Goal: Complete application form

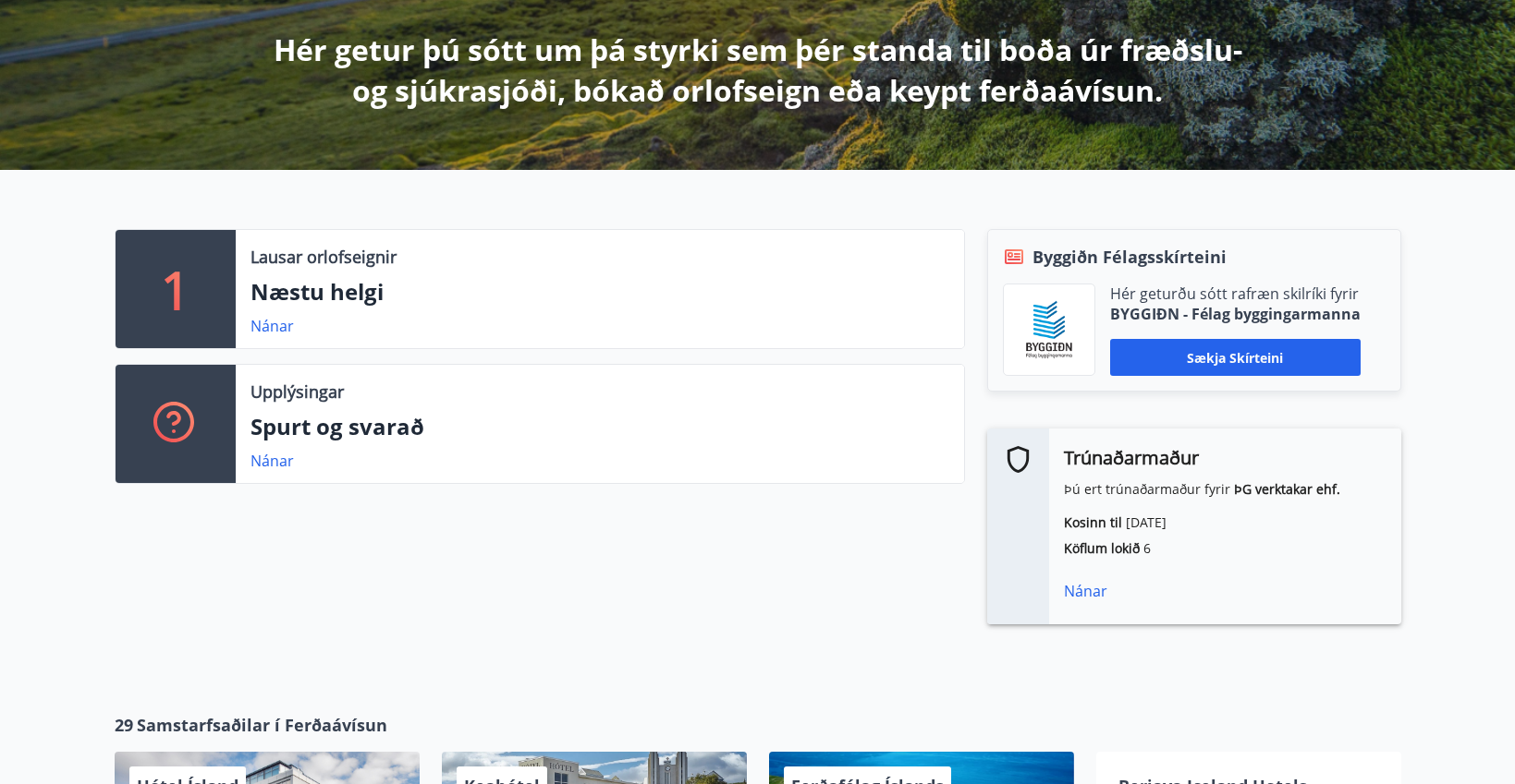
scroll to position [327, 0]
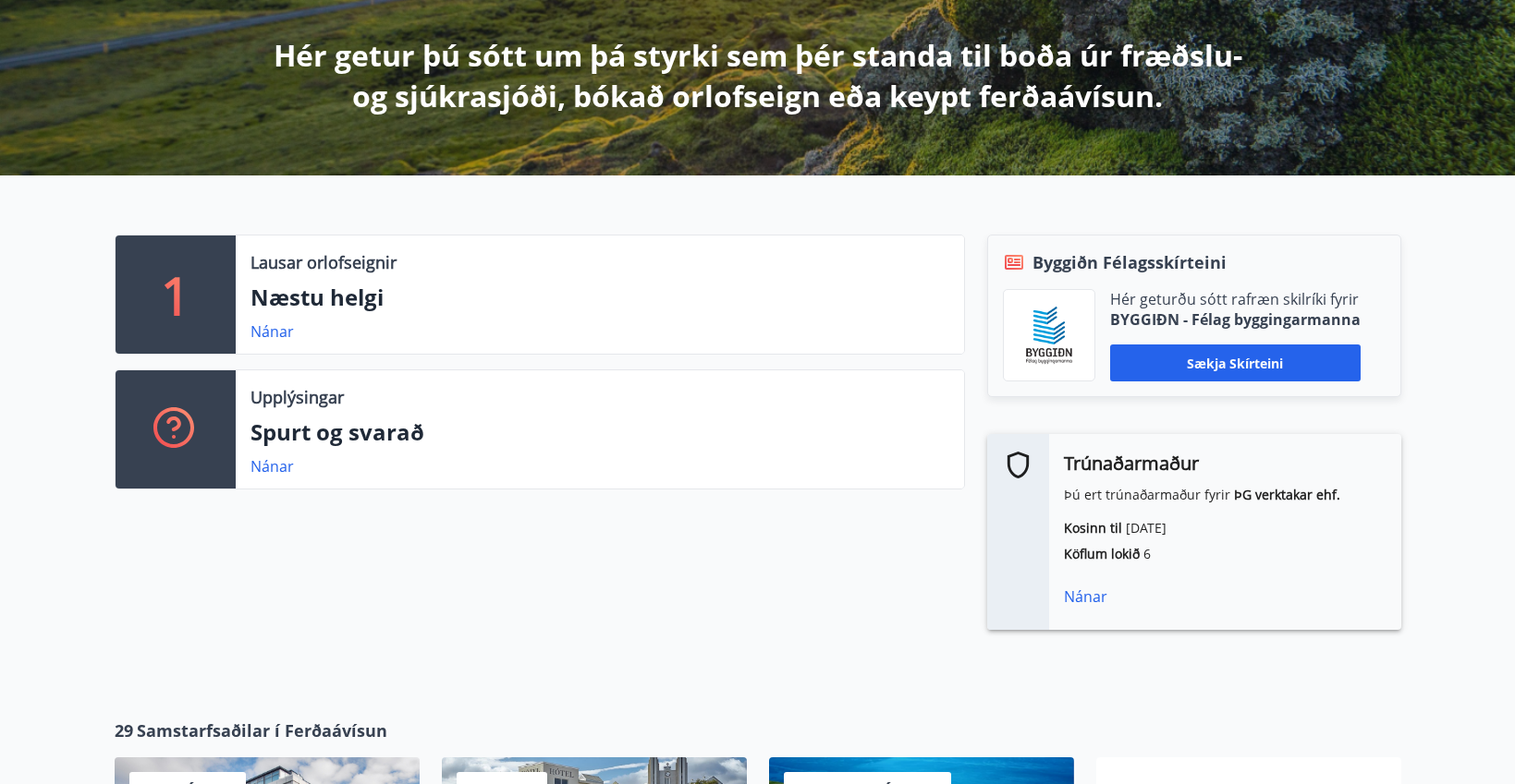
click at [1073, 606] on div "Nánar" at bounding box center [1225, 596] width 323 height 22
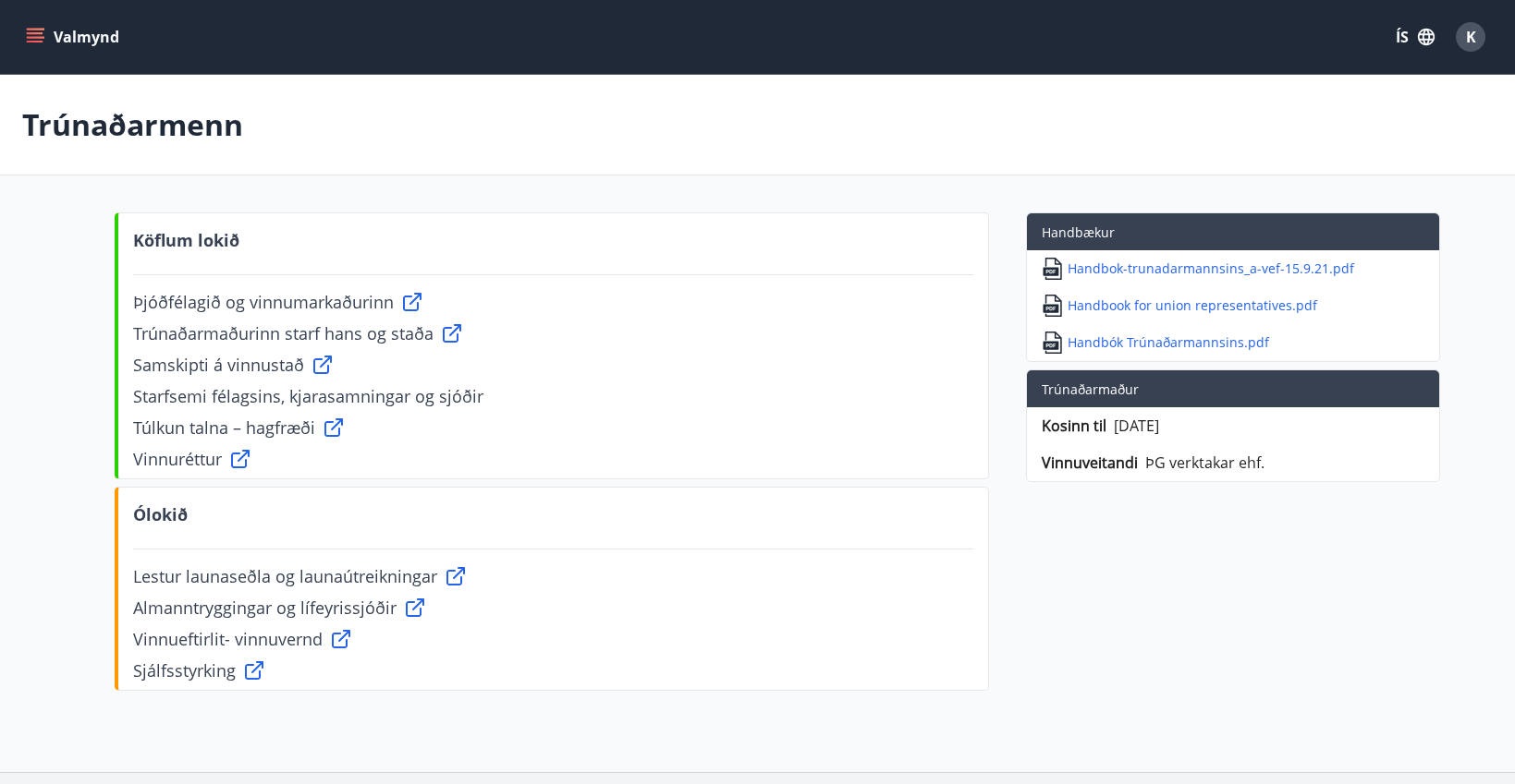
click at [1246, 574] on div "Köflum lokið Þjóðfélagið og vinnumarkaðurinn Trúnaðarmaðurinn starf hans og sta…" at bounding box center [757, 455] width 1286 height 486
click at [33, 32] on icon "menu" at bounding box center [34, 33] width 17 height 2
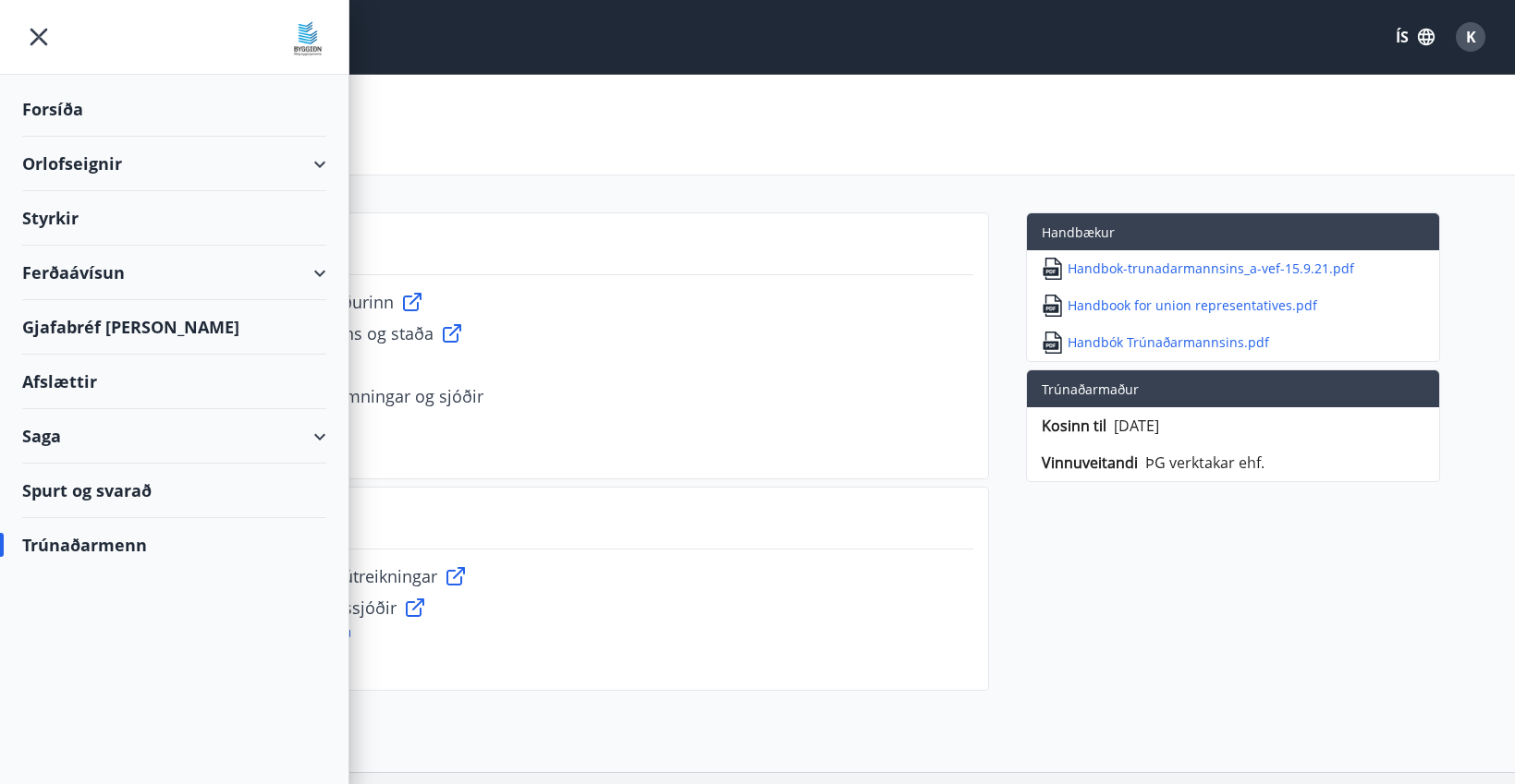
click at [294, 436] on div "Saga" at bounding box center [174, 437] width 304 height 55
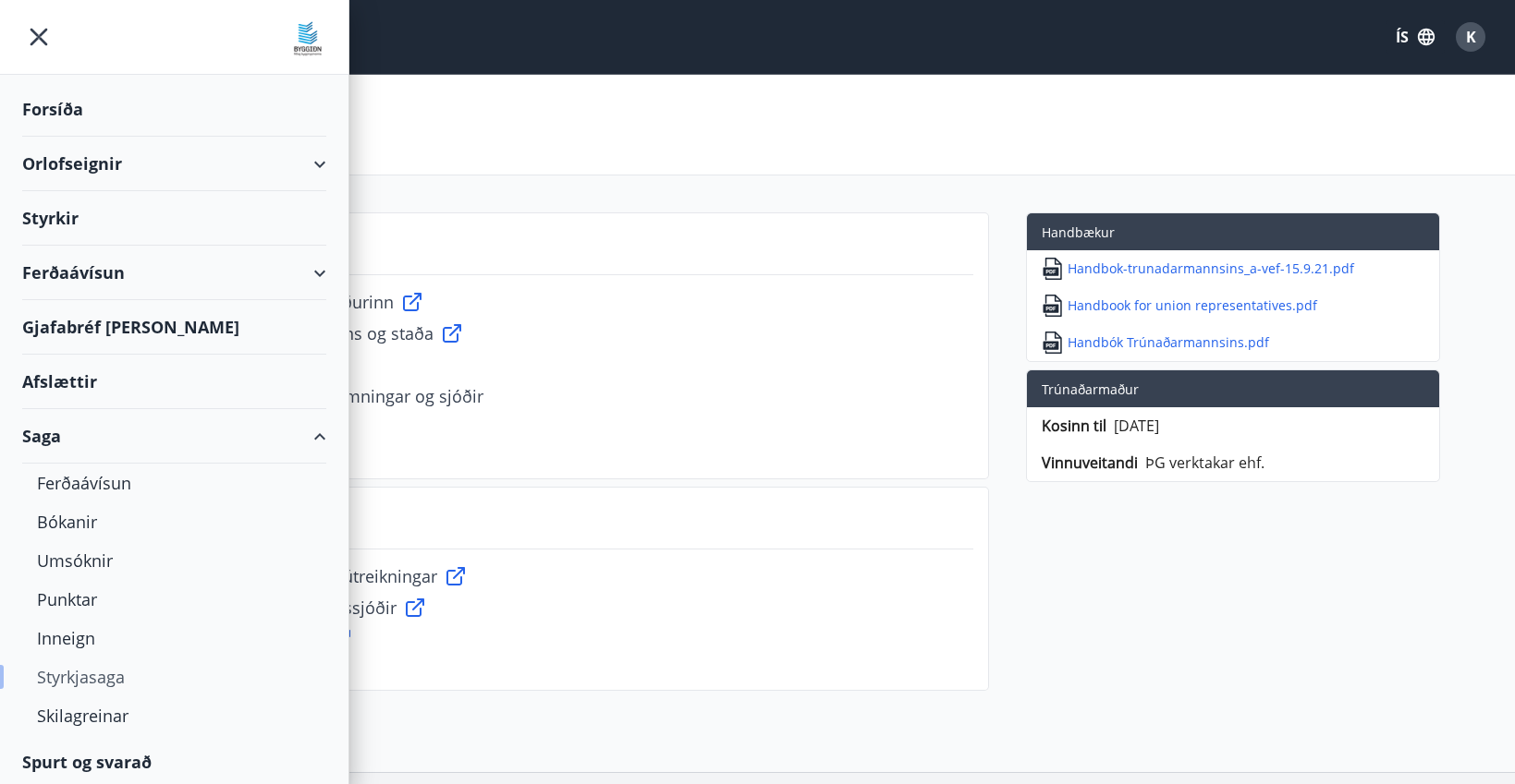
click at [101, 679] on div "Styrkjasaga" at bounding box center [174, 677] width 275 height 39
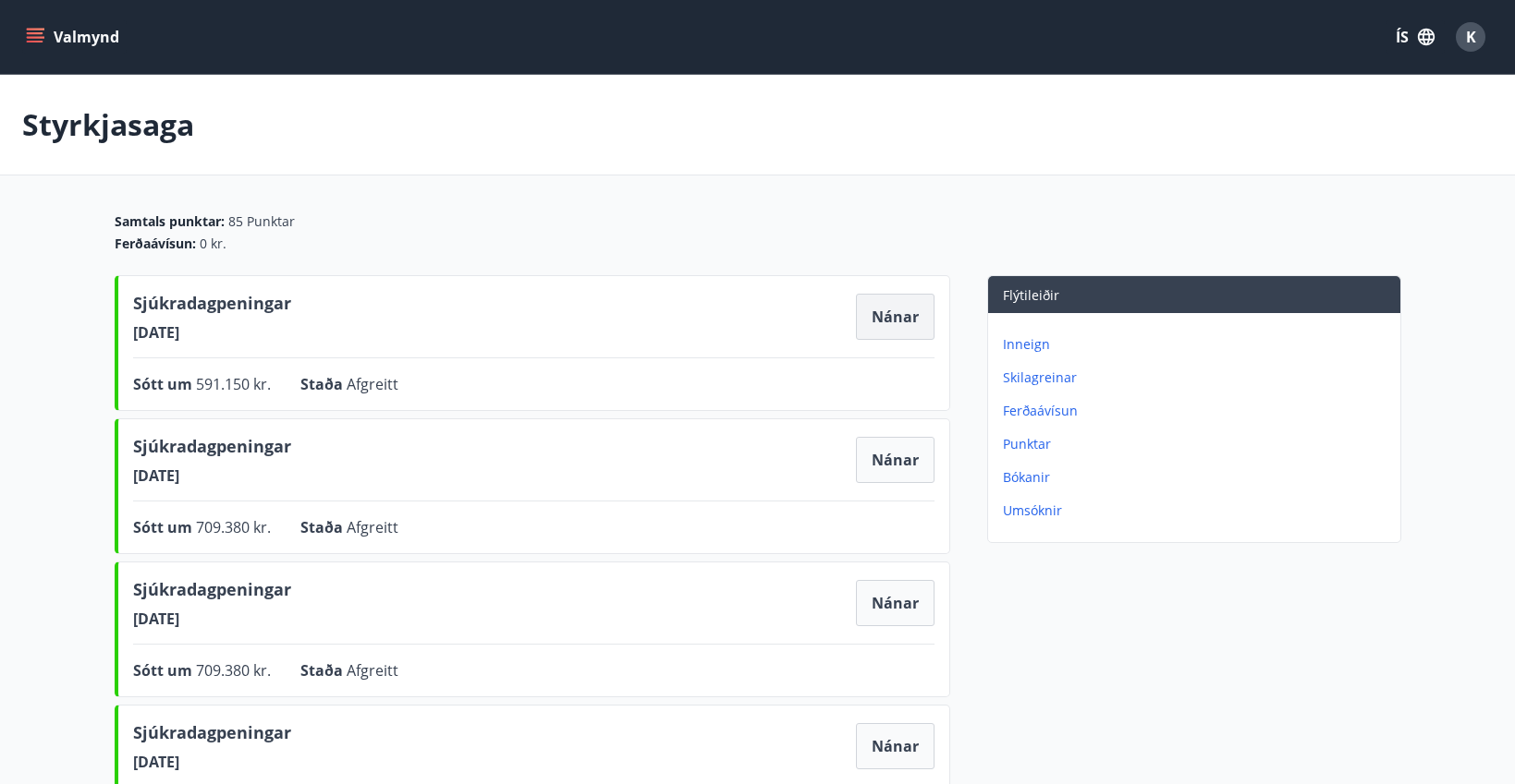
click at [897, 321] on button "Nánar" at bounding box center [895, 317] width 78 height 46
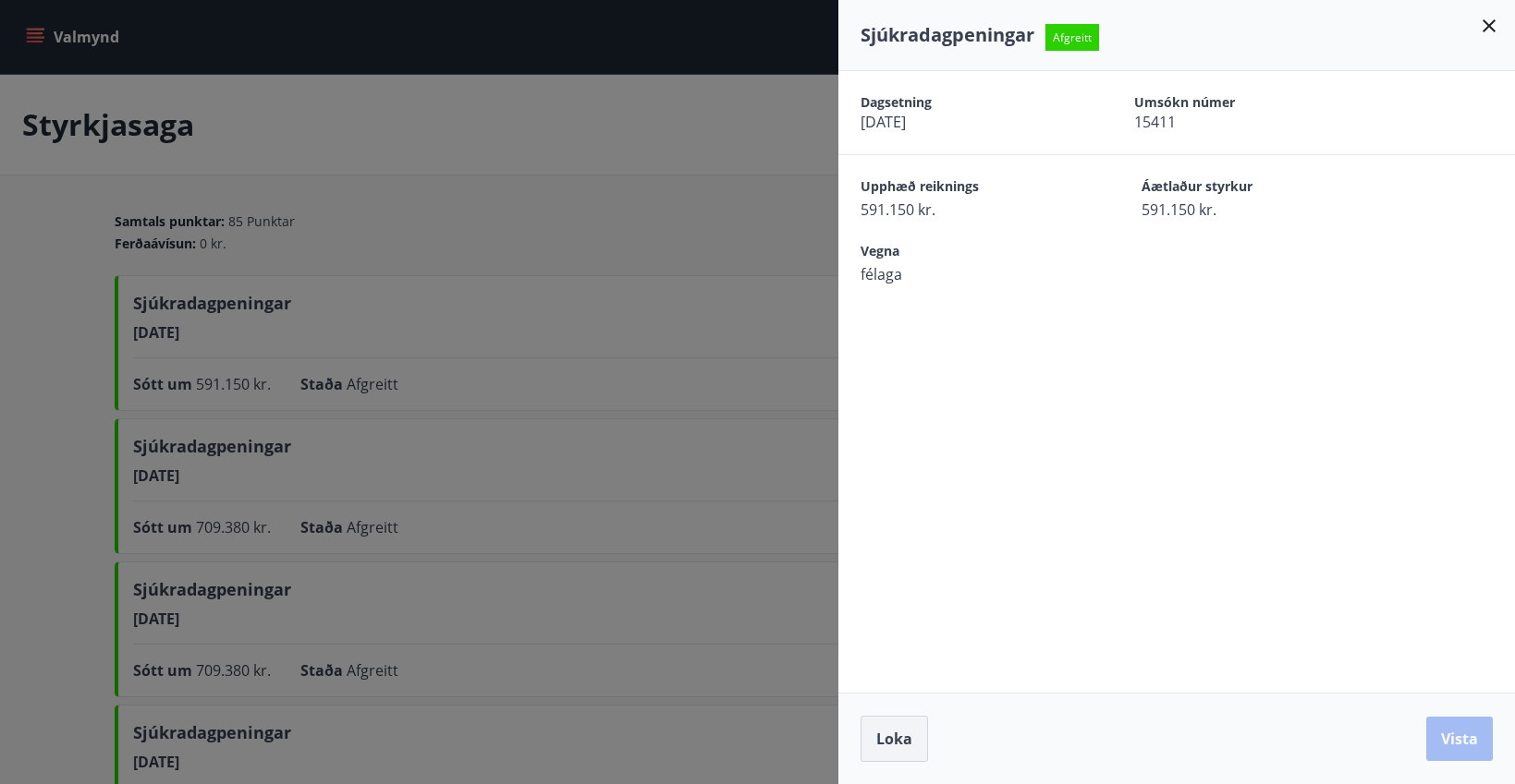
click at [876, 747] on span "Loka" at bounding box center [894, 739] width 36 height 21
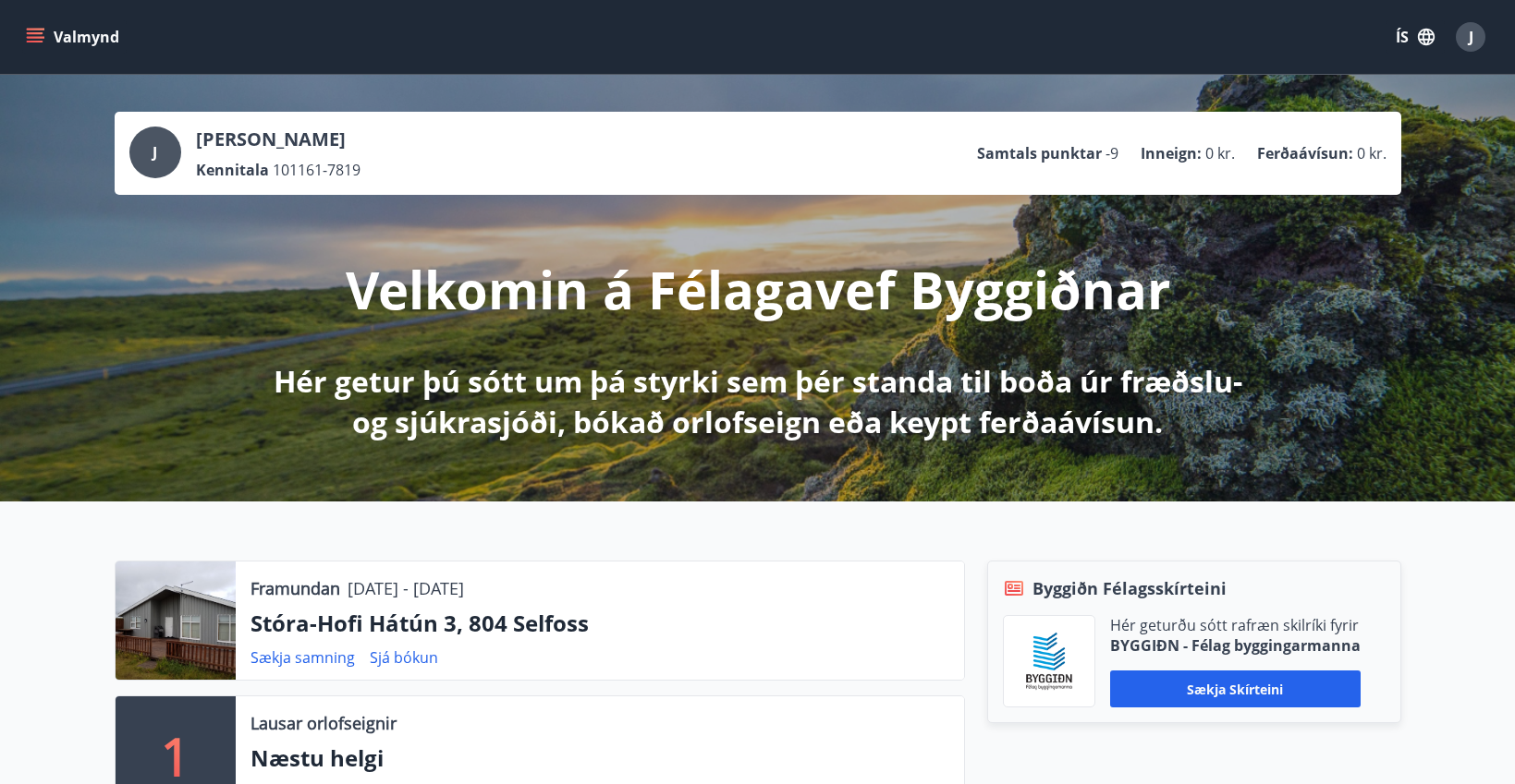
click at [36, 38] on icon "menu" at bounding box center [36, 37] width 21 height 2
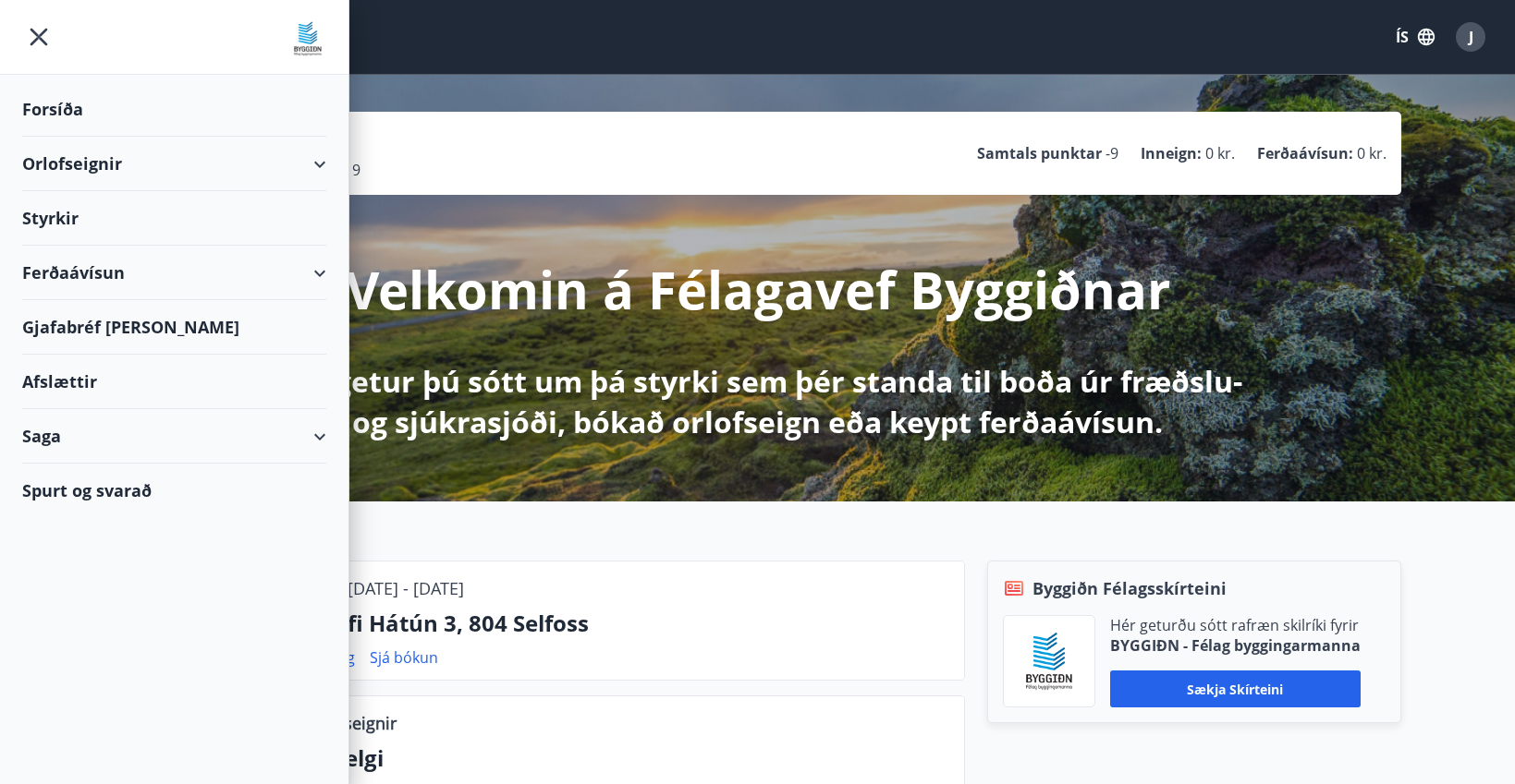
click at [113, 137] on div "Styrkir" at bounding box center [174, 109] width 304 height 55
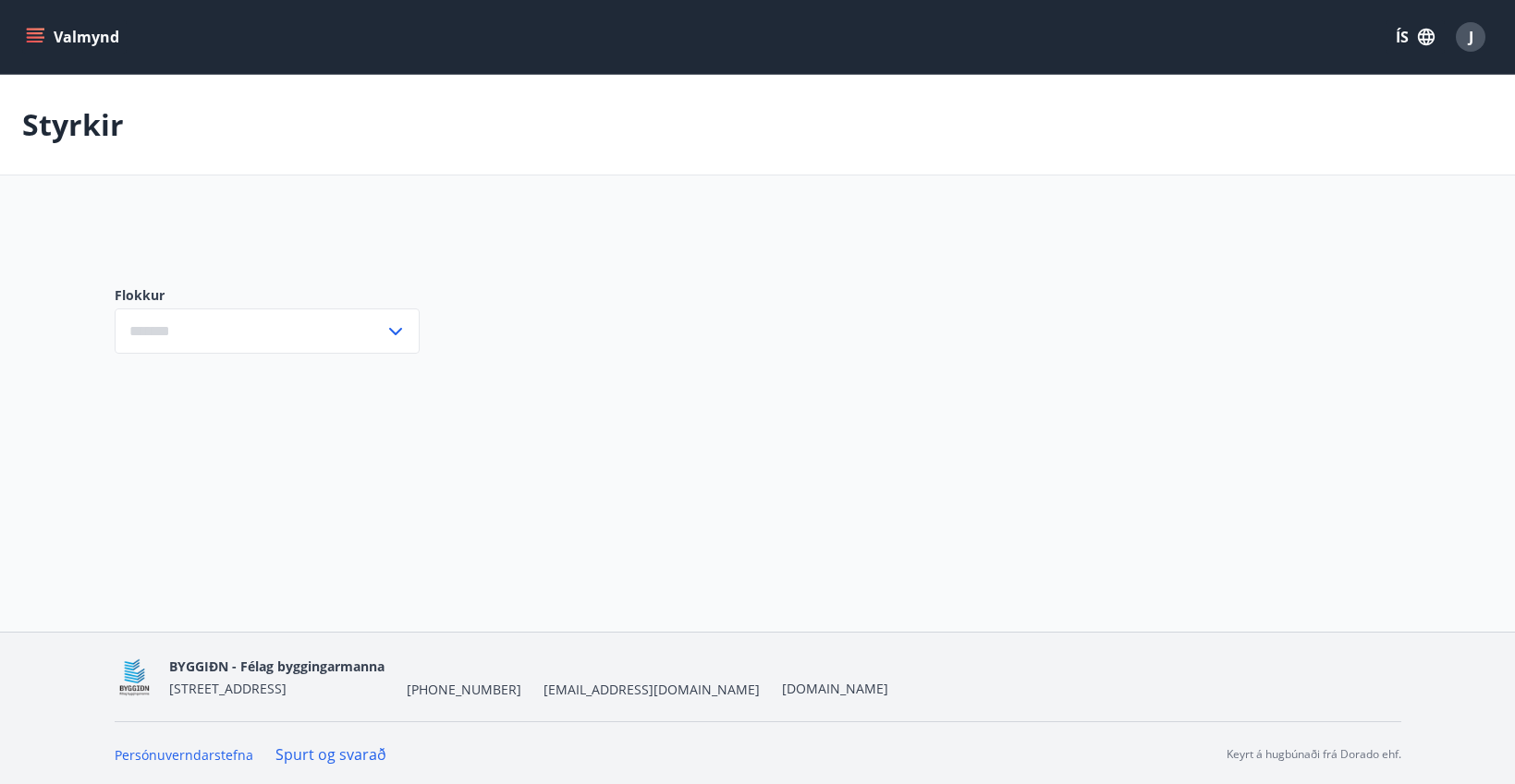
type input "***"
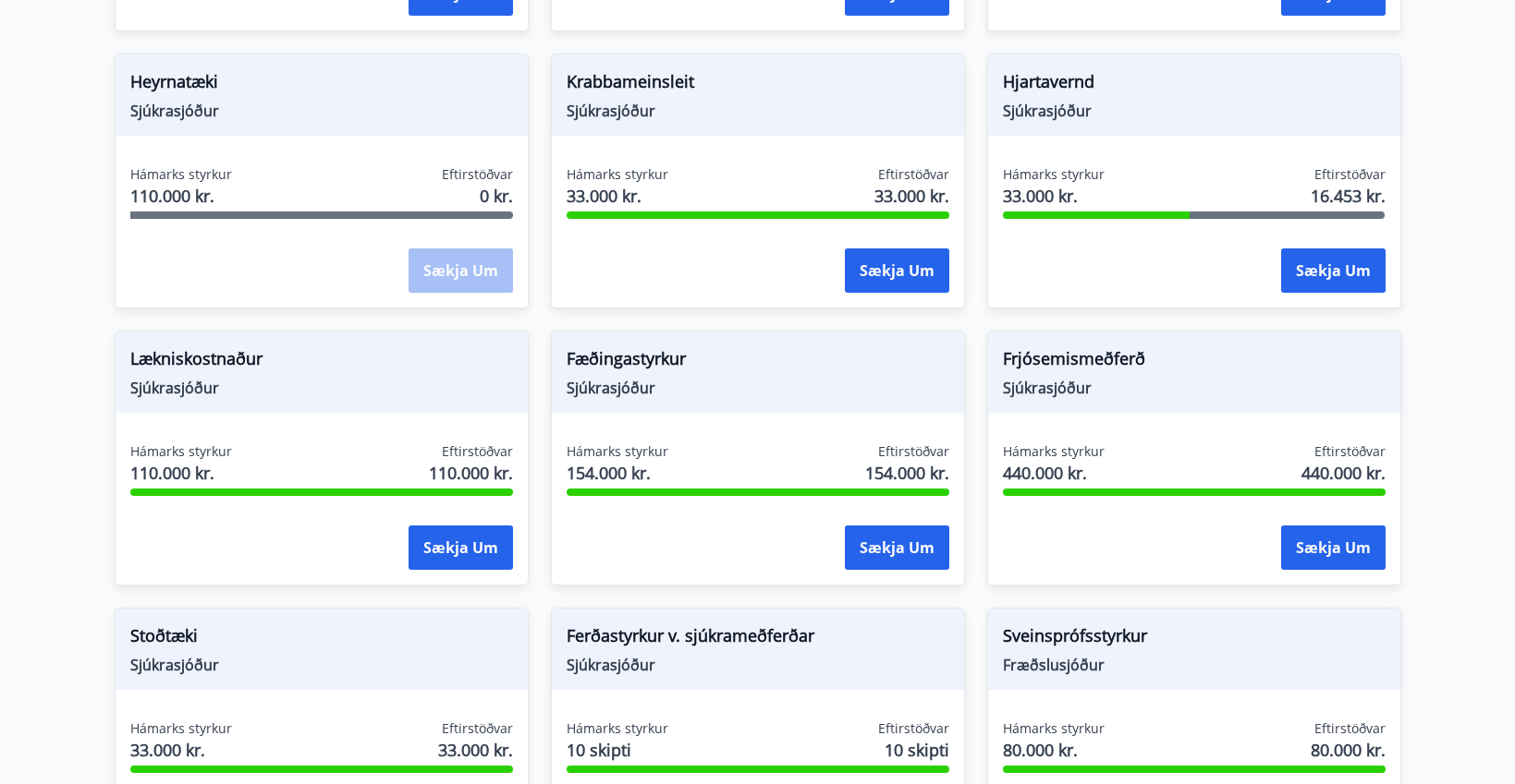
scroll to position [1435, 0]
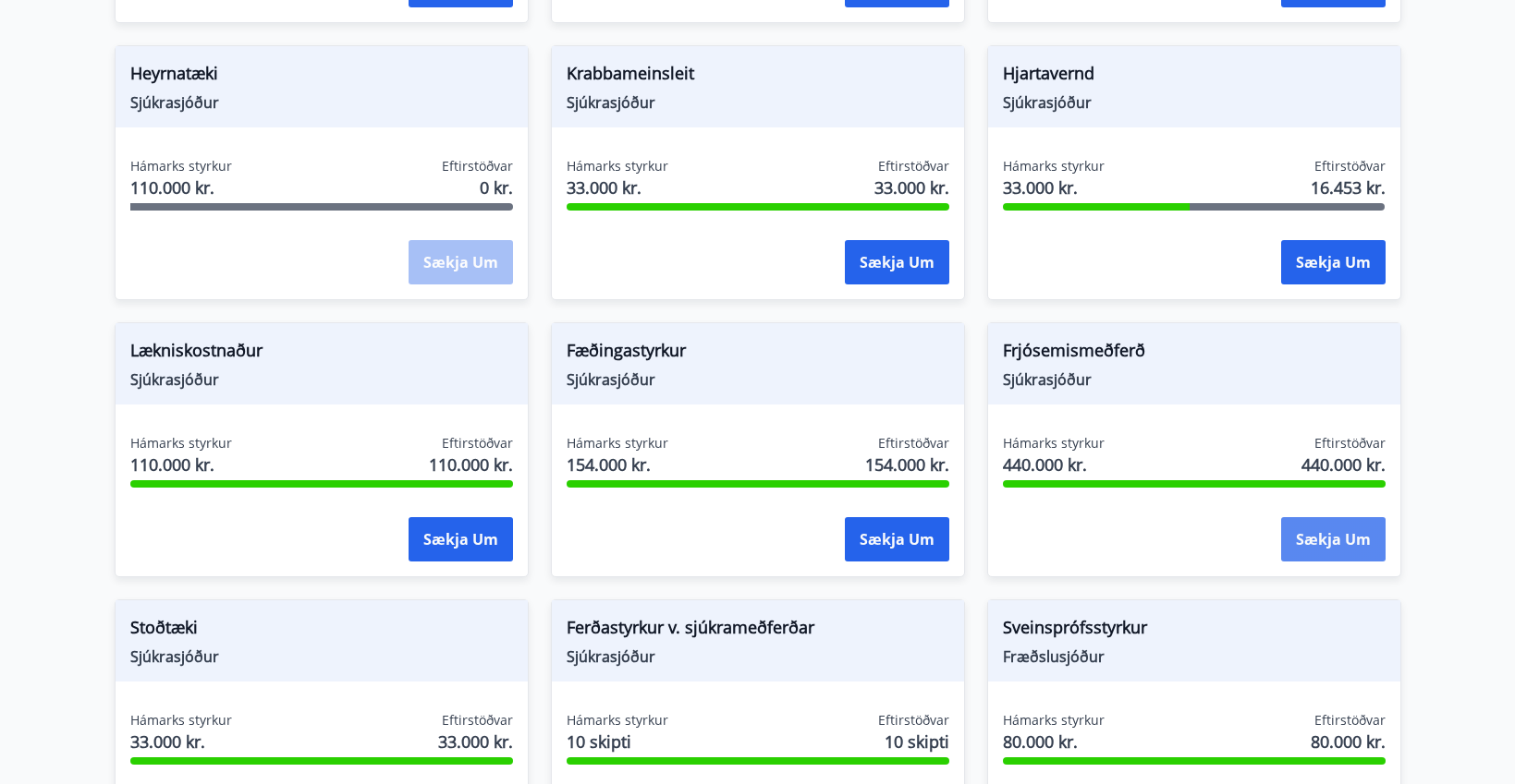
click at [1310, 544] on button "Sækja um" at bounding box center [1333, 539] width 105 height 44
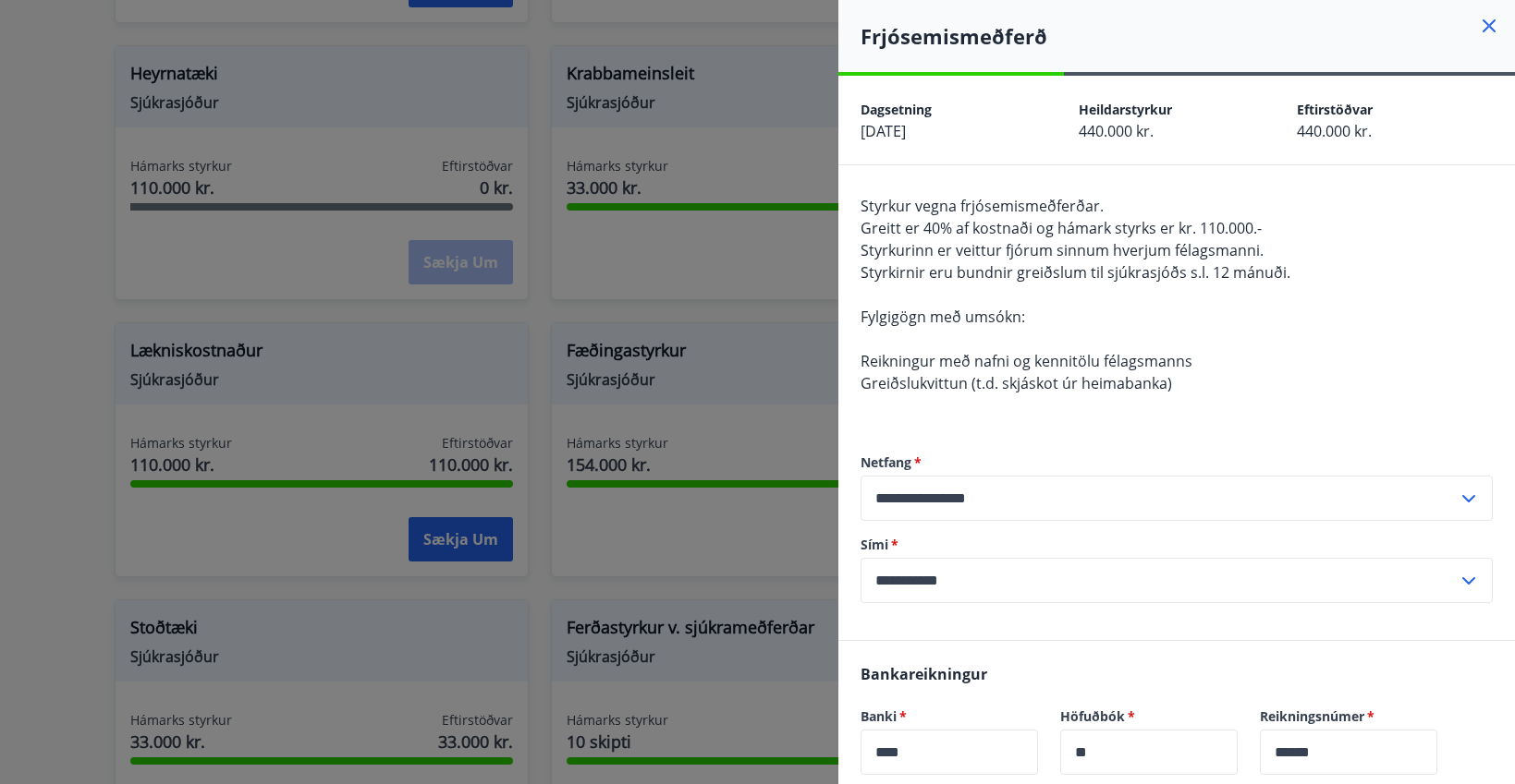
click at [1152, 373] on span "Greiðslukvittun (t.d. skjáskot úr heimabanka)" at bounding box center [1016, 383] width 311 height 21
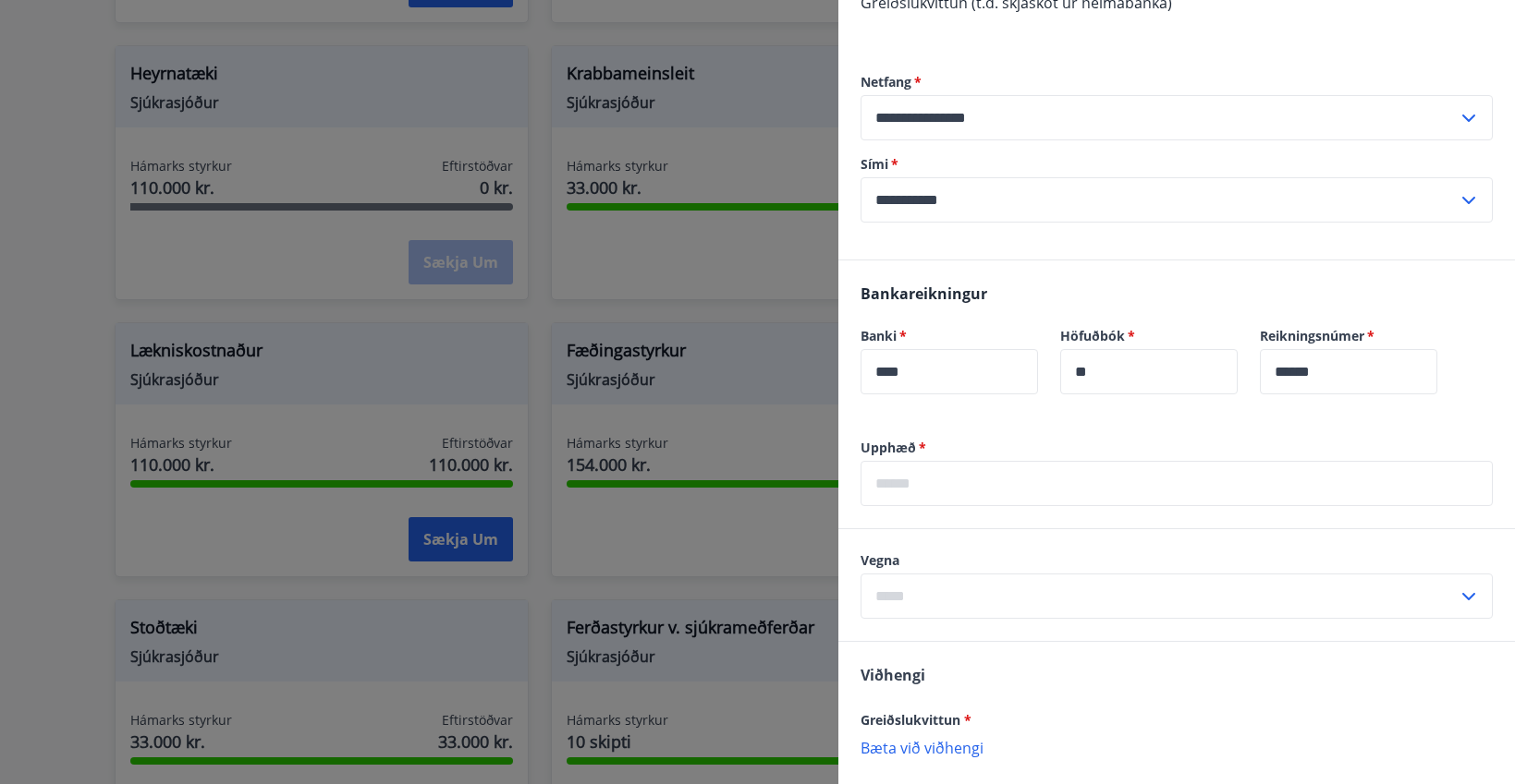
scroll to position [538, 0]
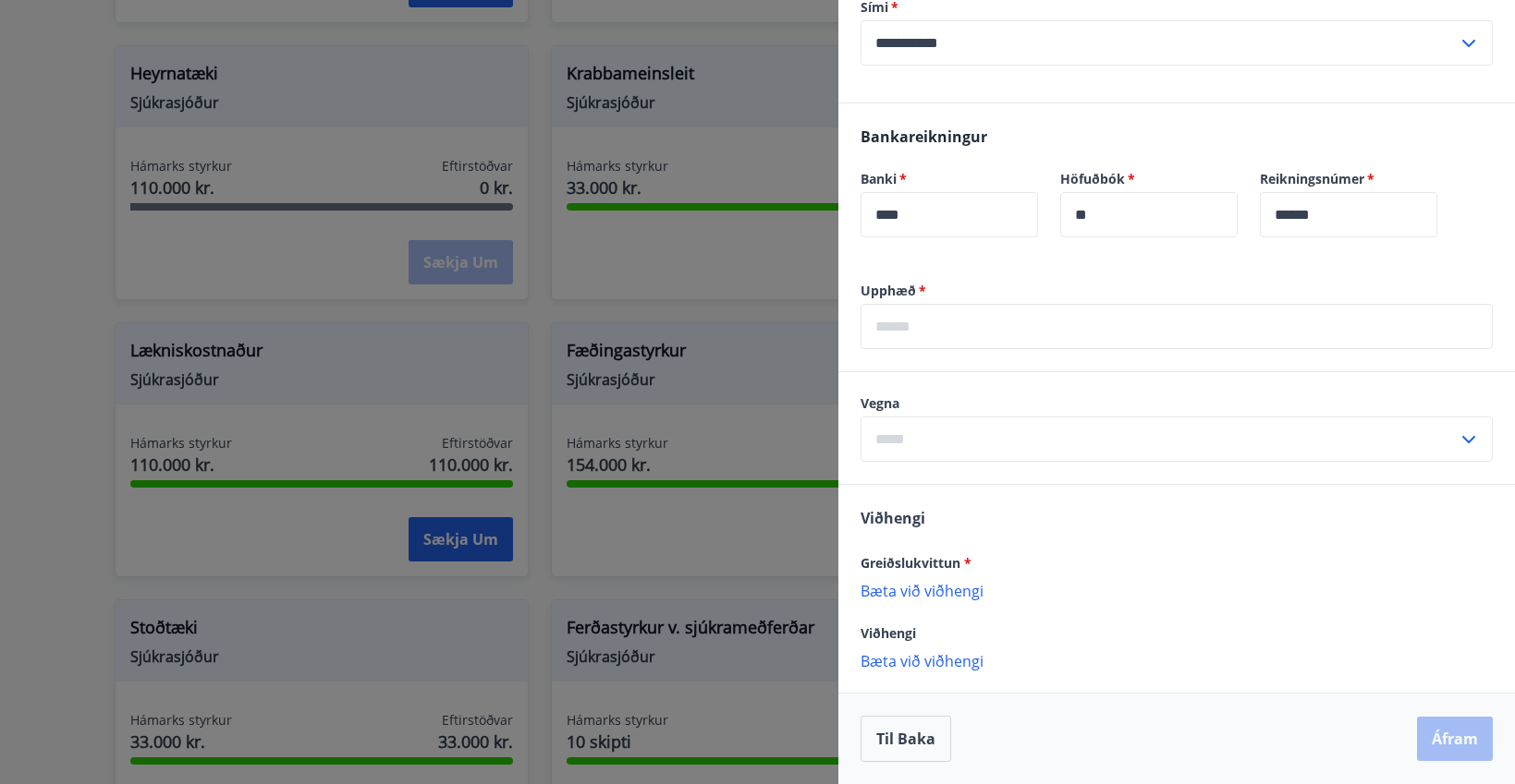
click at [1083, 341] on input "text" at bounding box center [1177, 327] width 632 height 45
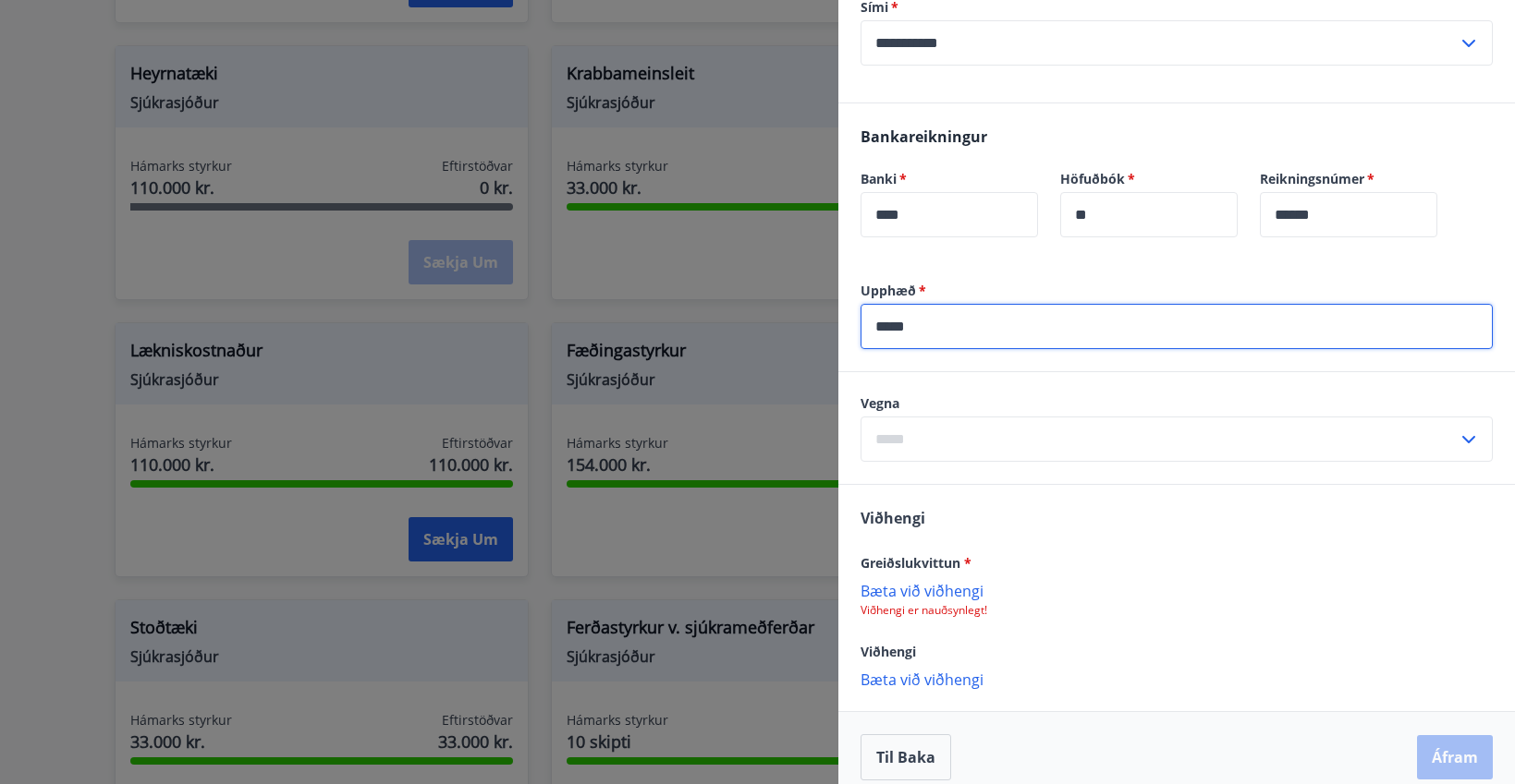
type input "*****"
click at [1021, 428] on input "text" at bounding box center [1159, 439] width 597 height 45
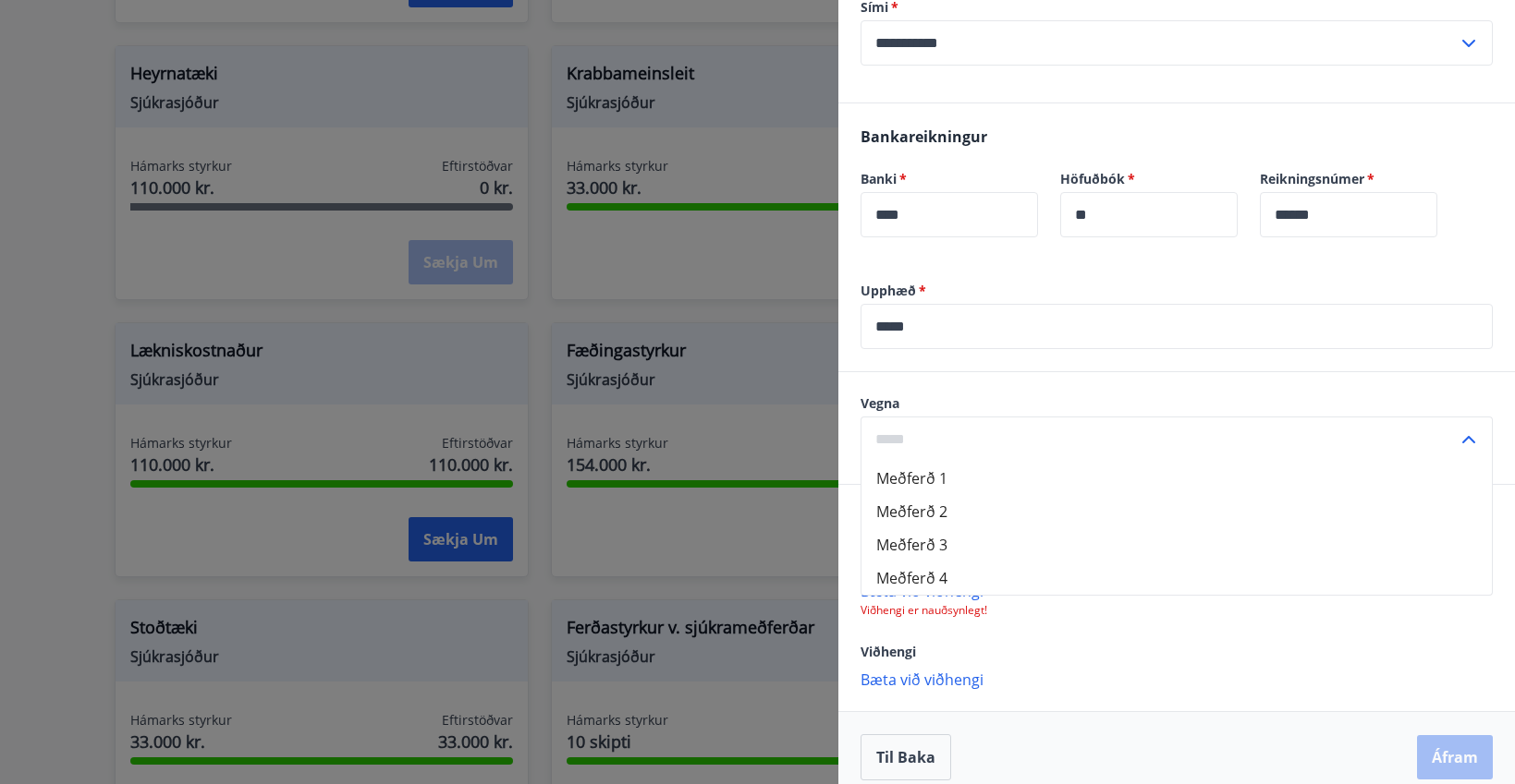
click at [994, 486] on li "Meðferð 1" at bounding box center [1177, 479] width 631 height 33
type input "*********"
click at [952, 604] on p "Viðhengi er nauðsynlegt!" at bounding box center [1177, 610] width 632 height 15
click at [952, 596] on p "Bæta við viðhengi" at bounding box center [1177, 589] width 632 height 19
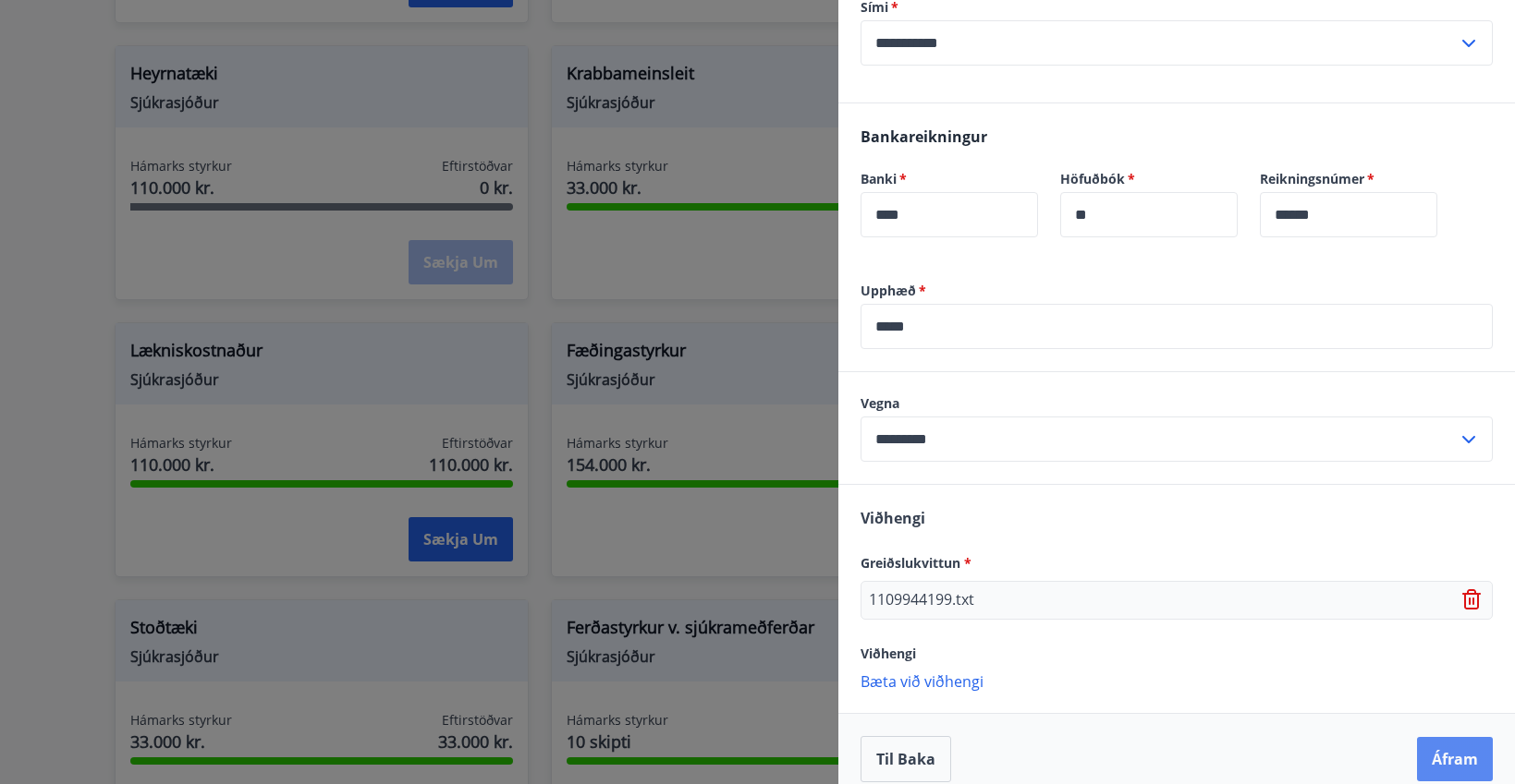
click at [1442, 749] on button "Áfram" at bounding box center [1454, 759] width 75 height 44
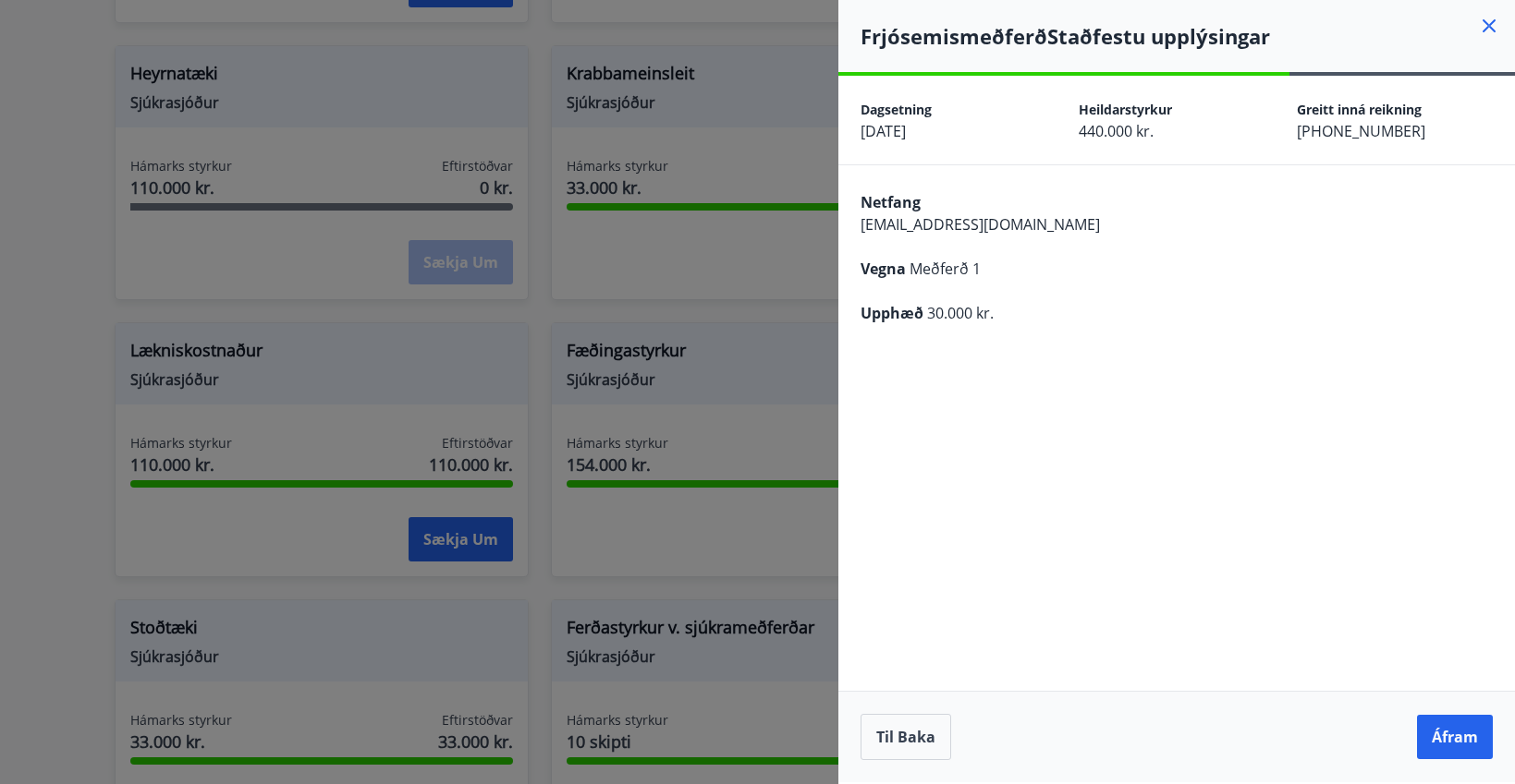
scroll to position [0, 0]
click at [1442, 749] on button "Áfram" at bounding box center [1454, 736] width 75 height 44
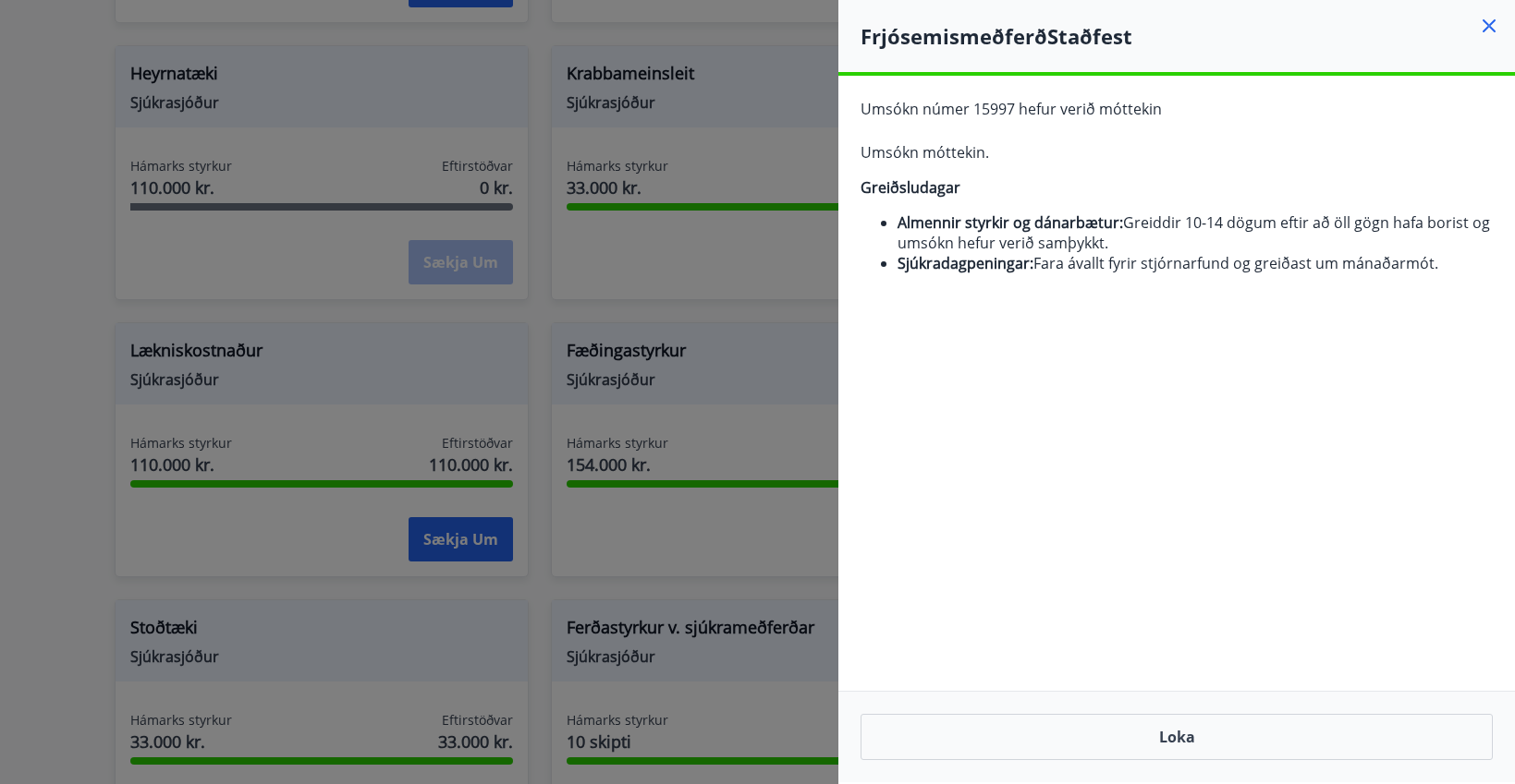
click at [521, 263] on div at bounding box center [757, 392] width 1515 height 784
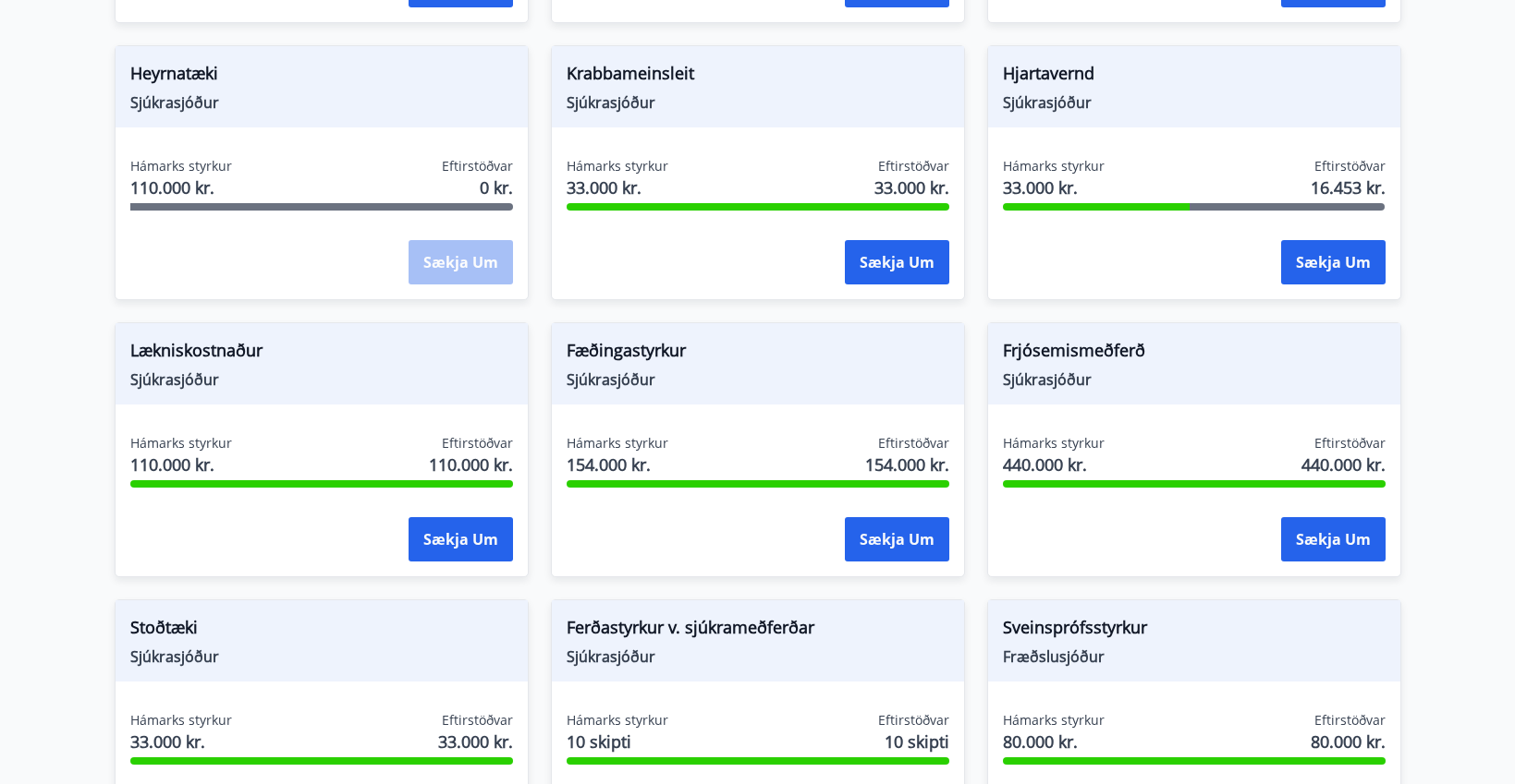
click at [521, 263] on div "Hámarks styrkur 110.000 kr. Eftirstöðvar 0 kr. Sækja um" at bounding box center [321, 225] width 412 height 135
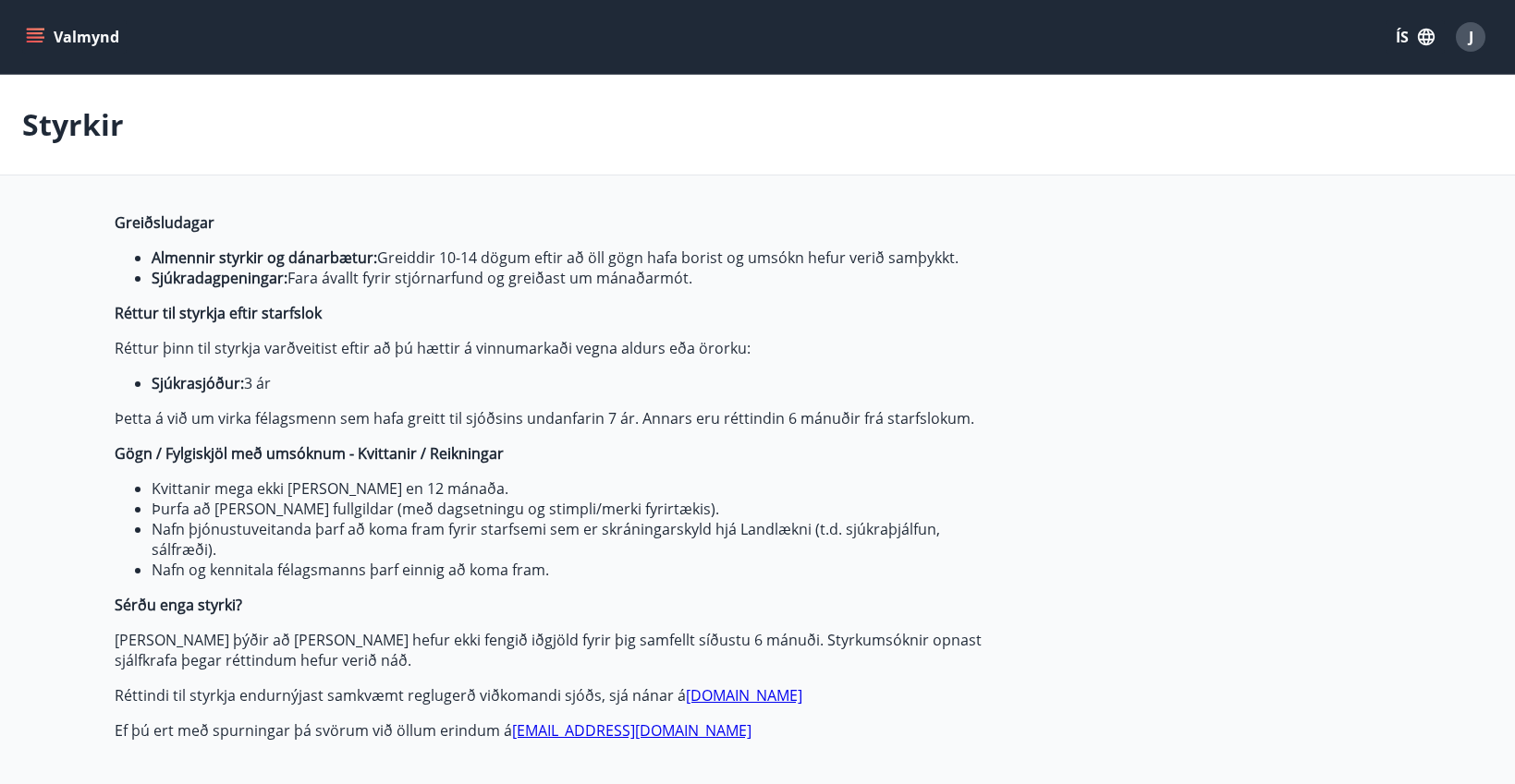
click at [45, 24] on button "Valmynd" at bounding box center [74, 37] width 105 height 33
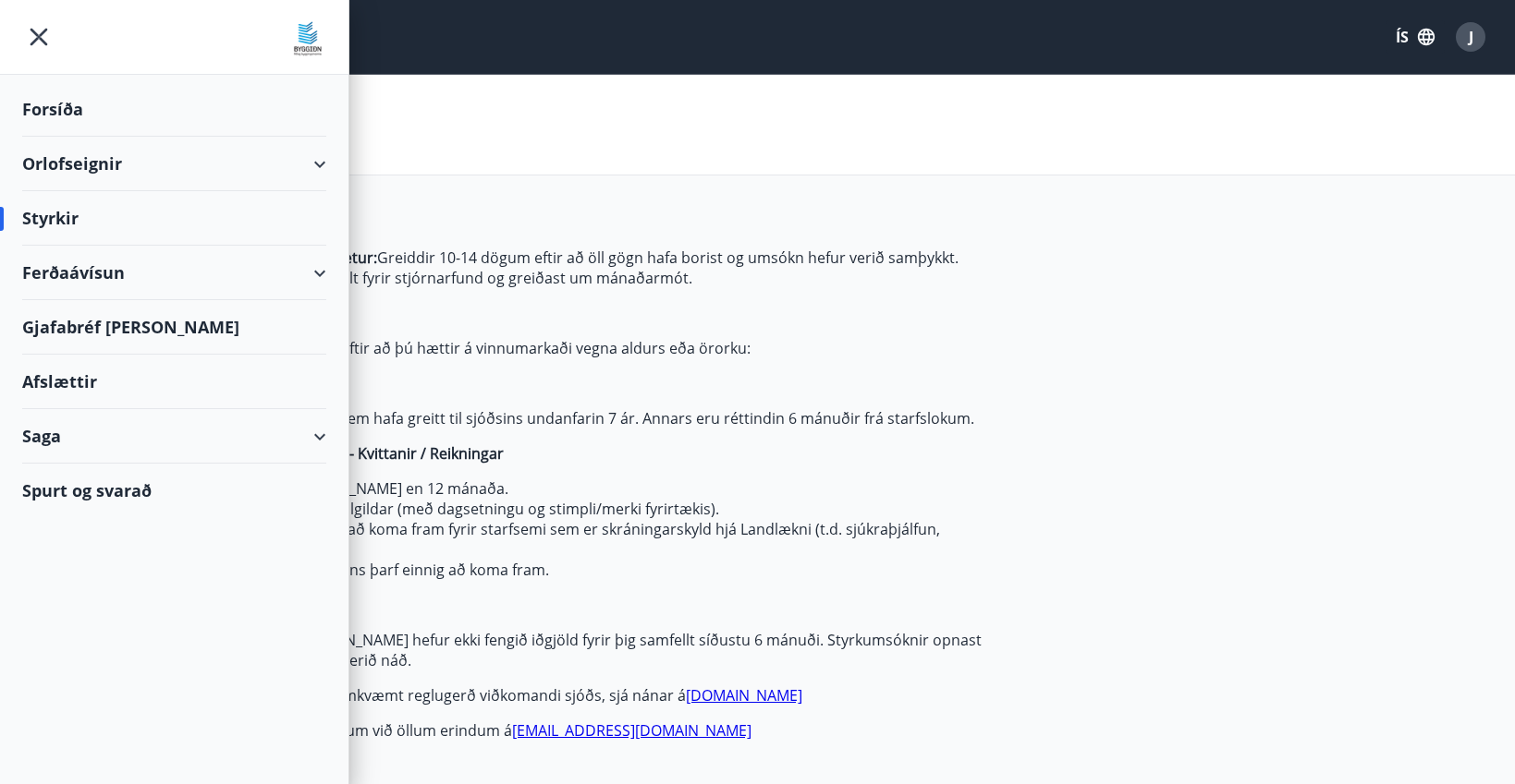
click at [122, 435] on div "Saga" at bounding box center [174, 437] width 304 height 55
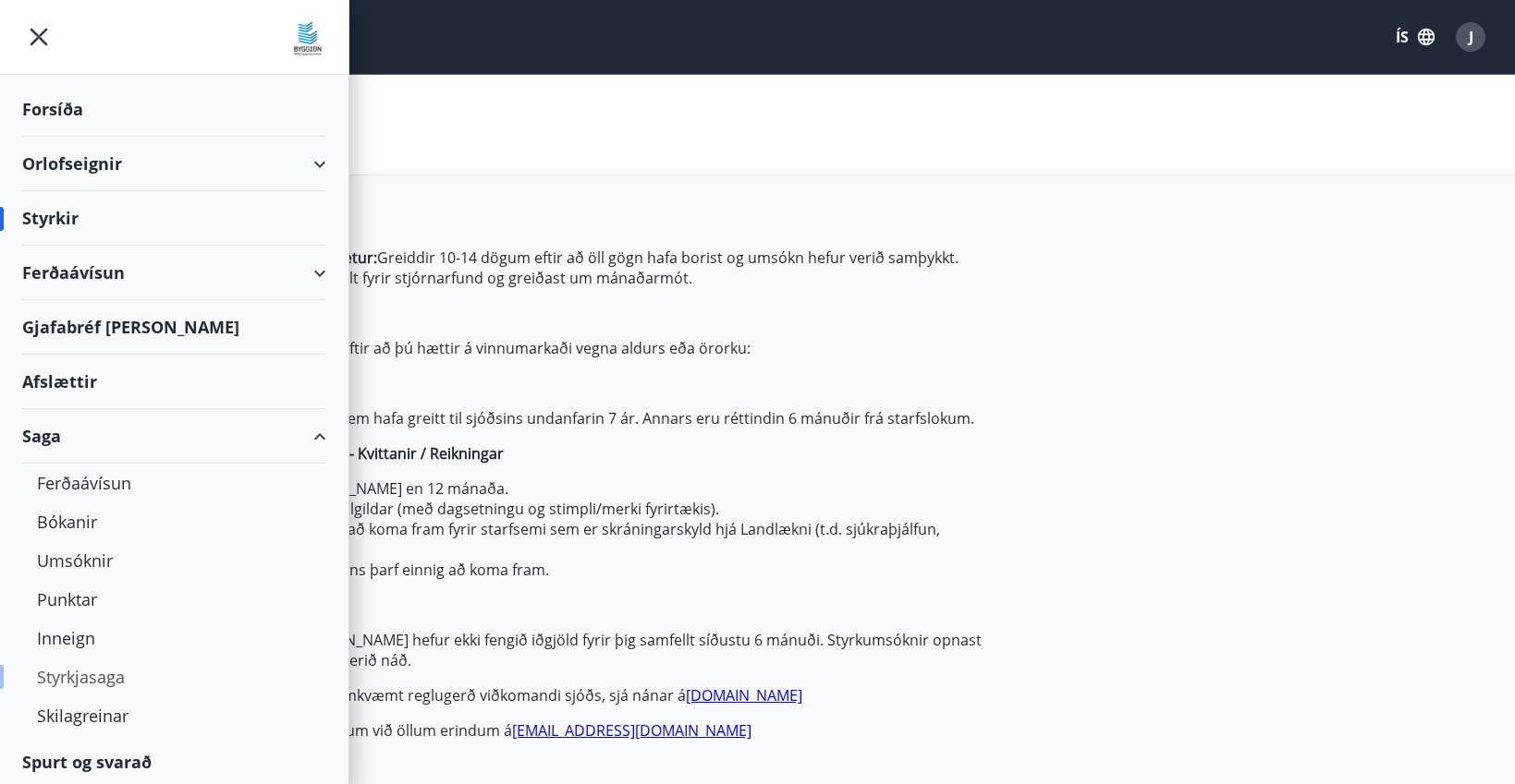
click at [76, 682] on div "Styrkjasaga" at bounding box center [174, 677] width 275 height 39
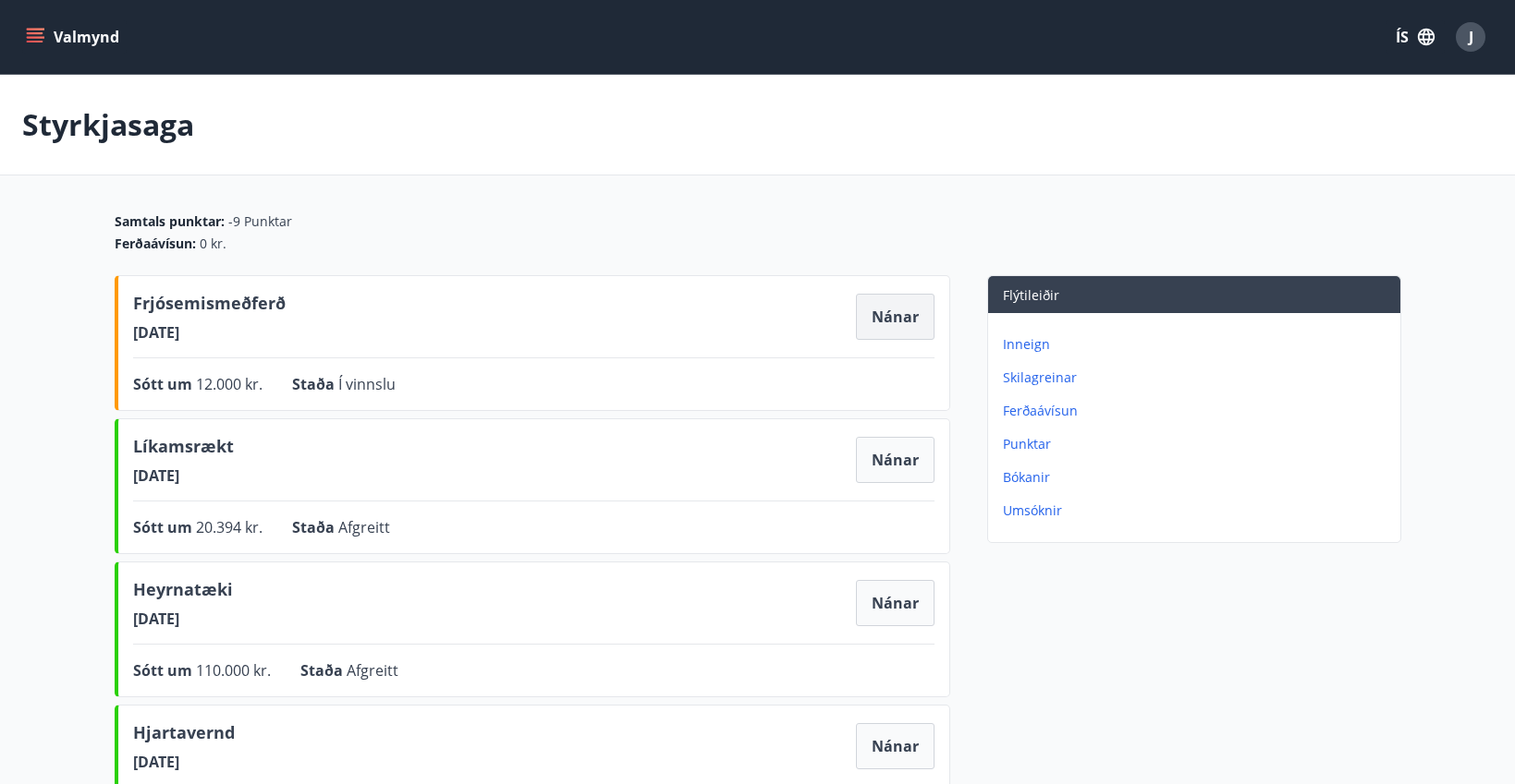
click at [897, 319] on button "Nánar" at bounding box center [895, 317] width 78 height 46
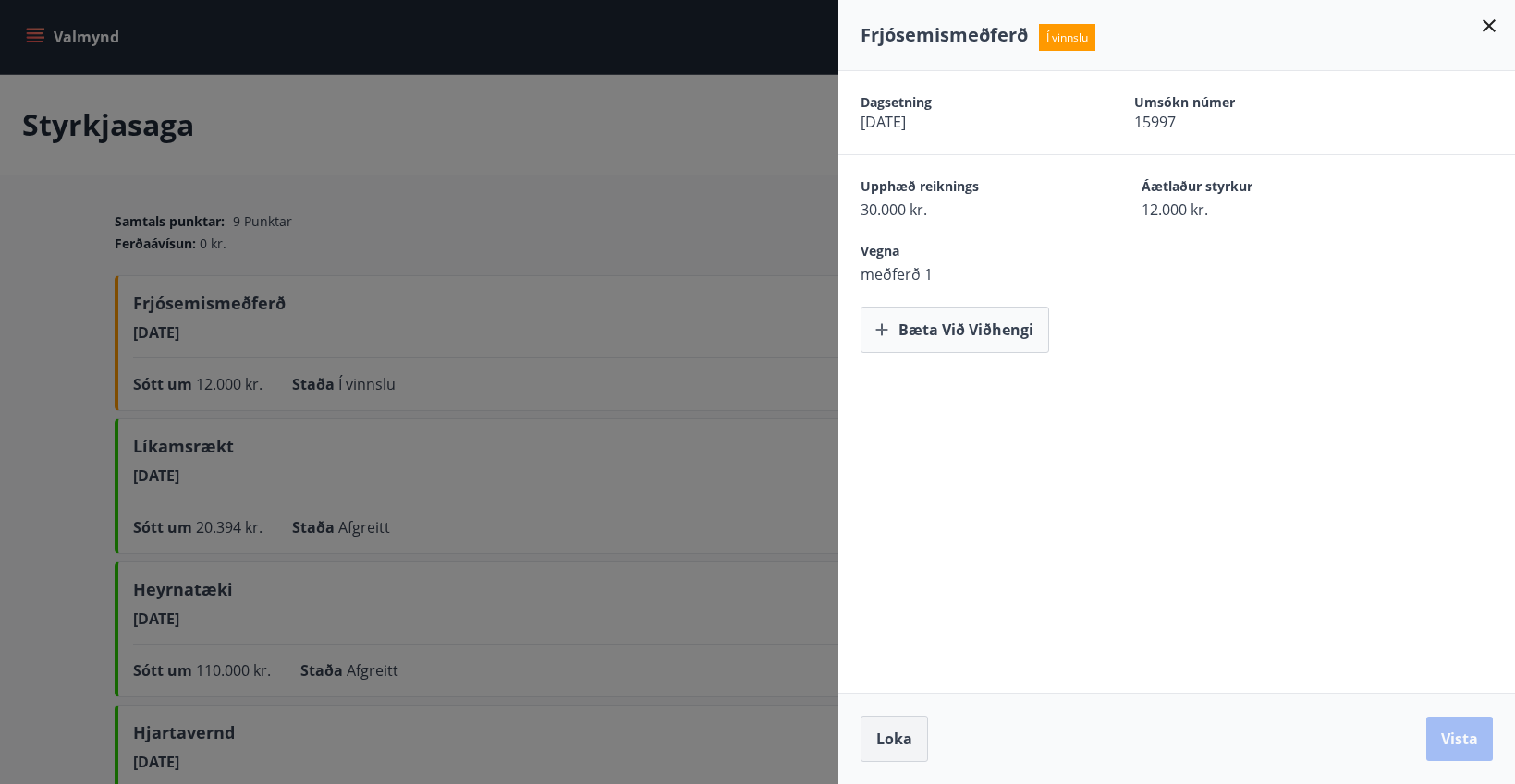
click at [906, 719] on button "Loka" at bounding box center [894, 738] width 67 height 46
